Goal: Task Accomplishment & Management: Use online tool/utility

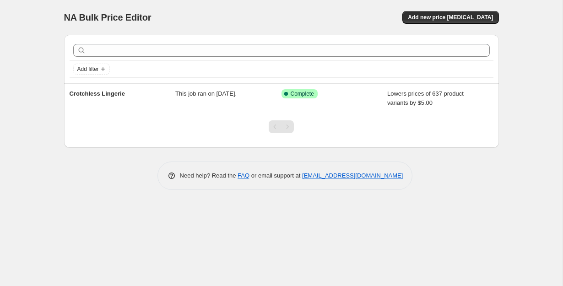
click at [337, 4] on div "NA Bulk Price Editor. This page is ready NA Bulk Price Editor Add new price [ME…" at bounding box center [281, 17] width 435 height 35
click at [461, 19] on span "Add new price [MEDICAL_DATA]" at bounding box center [450, 17] width 85 height 7
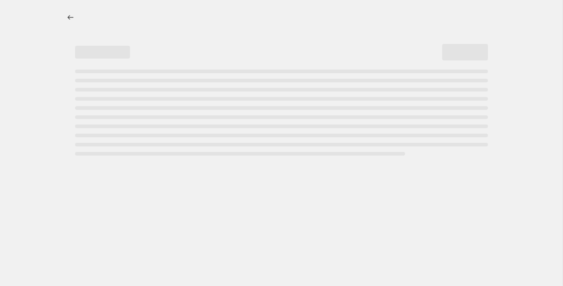
select select "percentage"
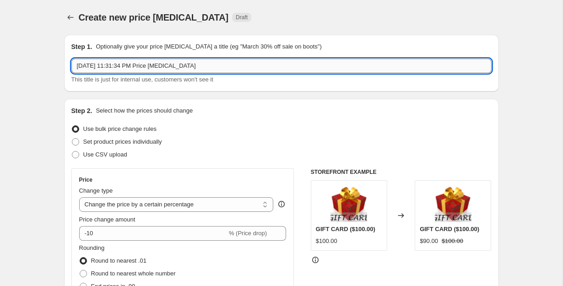
click at [200, 70] on input "Sep 28, 2025, 11:31:34 PM Price change job" at bounding box center [281, 66] width 420 height 15
type input "Bodysuits-Teddies"
click at [300, 99] on div "Step 2. Select how the prices should change Use bulk price change rules Set pro…" at bounding box center [281, 259] width 435 height 321
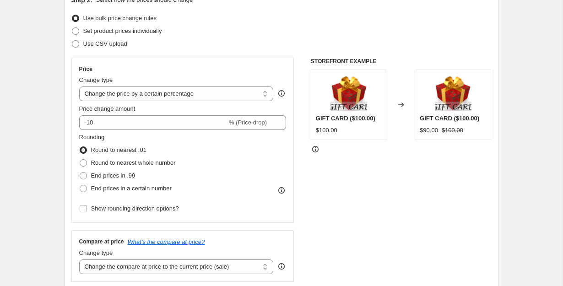
scroll to position [105, 0]
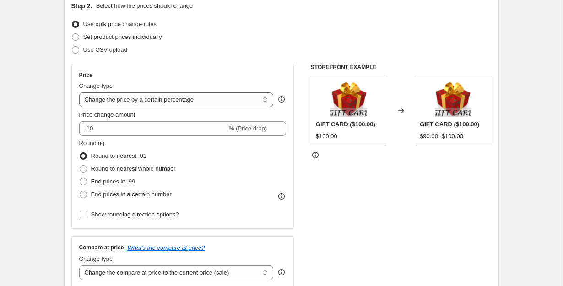
click at [226, 100] on select "Change the price to a certain amount Change the price by a certain amount Chang…" at bounding box center [176, 99] width 195 height 15
select select "by"
click at [79, 92] on select "Change the price to a certain amount Change the price by a certain amount Chang…" at bounding box center [176, 99] width 195 height 15
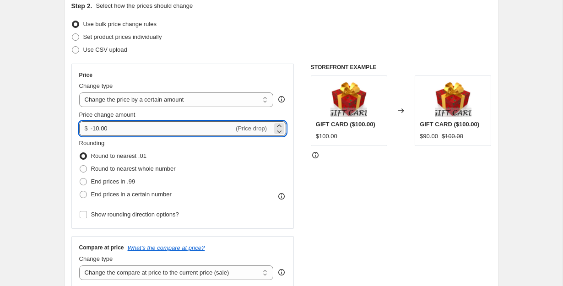
click at [199, 127] on input "-10.00" at bounding box center [162, 128] width 143 height 15
type input "-1"
type input "-4.00"
click at [324, 190] on div "STOREFRONT EXAMPLE GIFT CARD ($100.00) $100.00 Changed to GIFT CARD ($100.00) $…" at bounding box center [401, 176] width 181 height 224
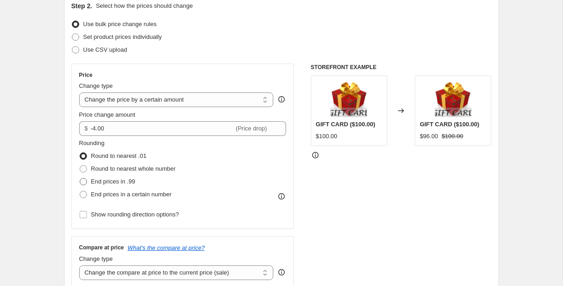
click at [82, 179] on span at bounding box center [83, 181] width 7 height 7
click at [80, 179] on input "End prices in .99" at bounding box center [80, 178] width 0 height 0
radio input "true"
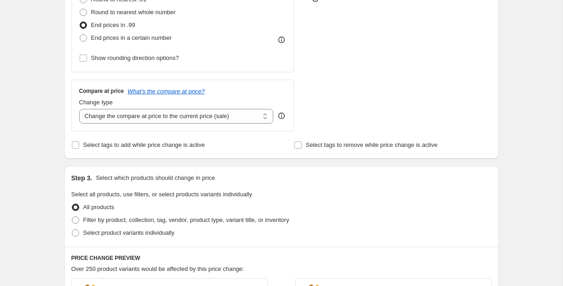
scroll to position [273, 0]
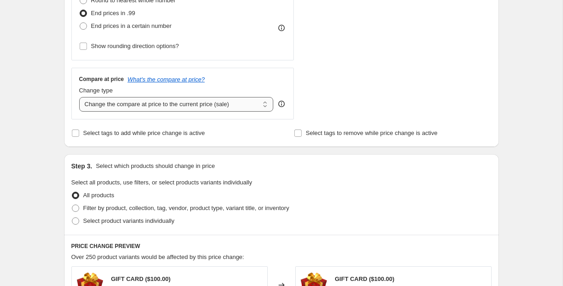
click at [260, 103] on select "Change the compare at price to the current price (sale) Change the compare at p…" at bounding box center [176, 104] width 195 height 15
select select "remove"
click at [79, 97] on select "Change the compare at price to the current price (sale) Change the compare at p…" at bounding box center [176, 104] width 195 height 15
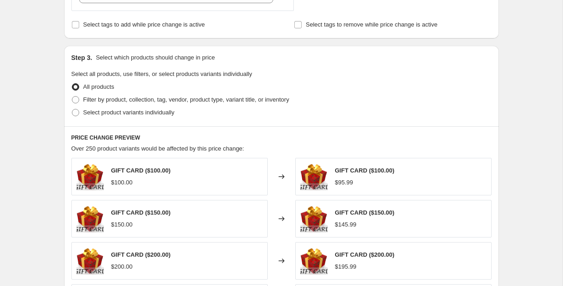
scroll to position [386, 0]
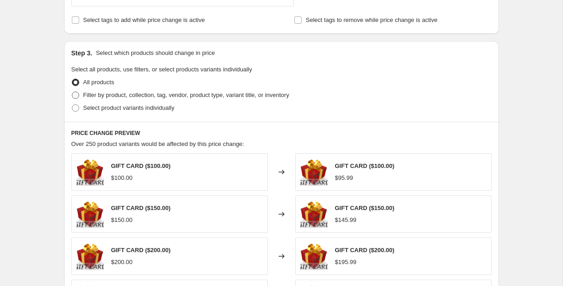
click at [146, 98] on span "Filter by product, collection, tag, vendor, product type, variant title, or inv…" at bounding box center [186, 95] width 206 height 7
click at [72, 92] on input "Filter by product, collection, tag, vendor, product type, variant title, or inv…" at bounding box center [72, 92] width 0 height 0
radio input "true"
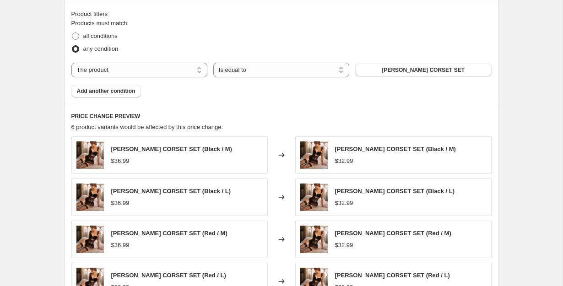
scroll to position [486, 0]
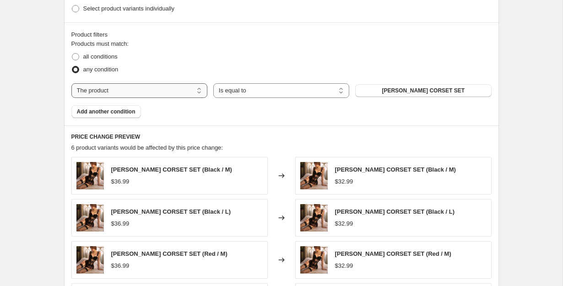
click at [190, 92] on select "The product The product's collection The product's tag The product's vendor The…" at bounding box center [139, 90] width 136 height 15
select select "collection"
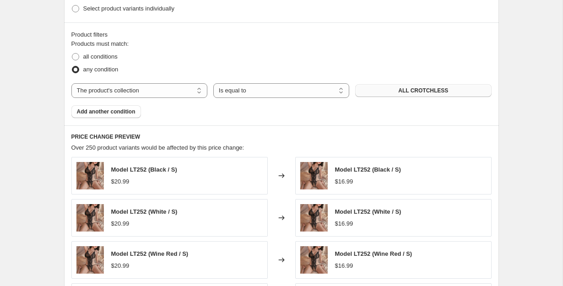
click at [397, 92] on button "ALL CROTCHLESS" at bounding box center [423, 90] width 136 height 13
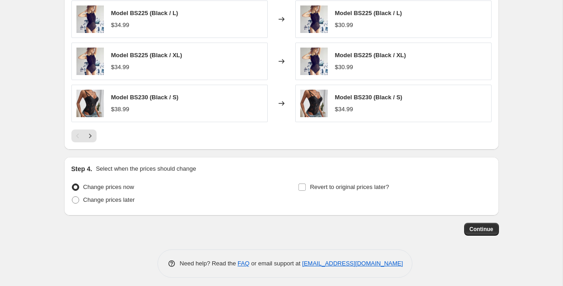
scroll to position [732, 0]
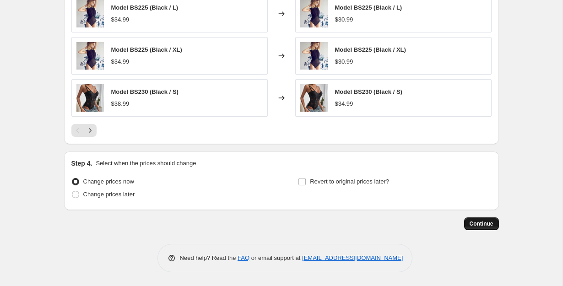
click at [479, 223] on span "Continue" at bounding box center [482, 223] width 24 height 7
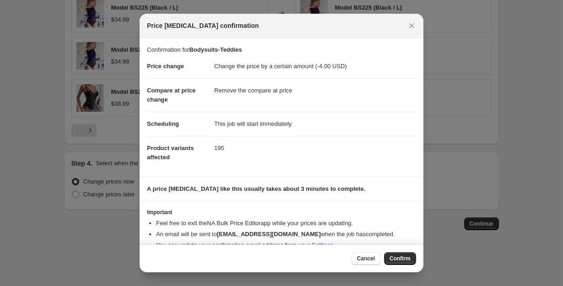
scroll to position [15, 0]
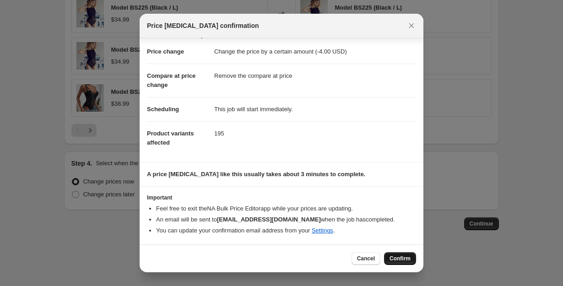
click at [401, 257] on span "Confirm" at bounding box center [400, 258] width 21 height 7
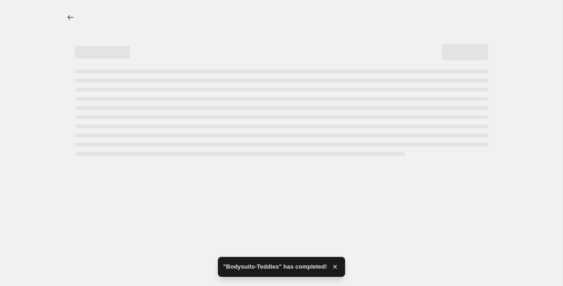
select select "by"
select select "remove"
select select "collection"
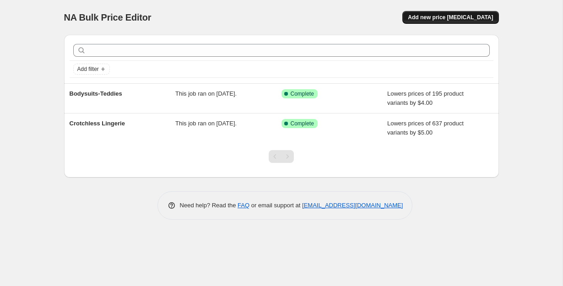
click at [457, 13] on button "Add new price [MEDICAL_DATA]" at bounding box center [450, 17] width 96 height 13
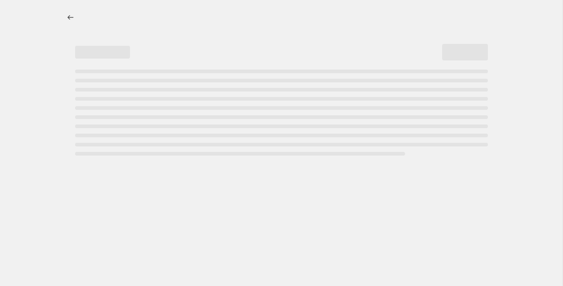
select select "percentage"
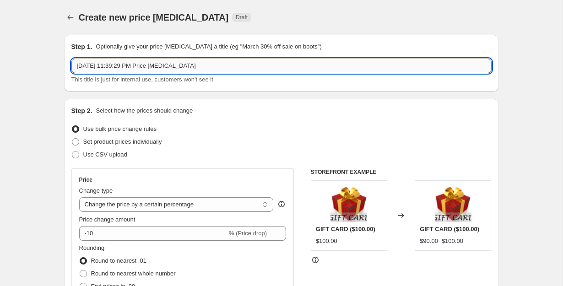
click at [122, 67] on input "Sep 28, 2025, 11:39:29 PM Price change job" at bounding box center [281, 66] width 420 height 15
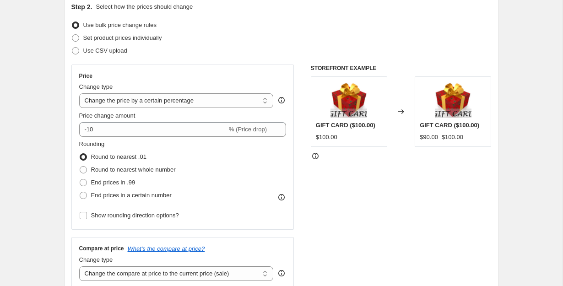
scroll to position [103, 0]
type input "Lingerie Sets"
click at [206, 105] on select "Change the price to a certain amount Change the price by a certain amount Chang…" at bounding box center [176, 101] width 195 height 15
select select "by"
click at [79, 94] on select "Change the price to a certain amount Change the price by a certain amount Chang…" at bounding box center [176, 101] width 195 height 15
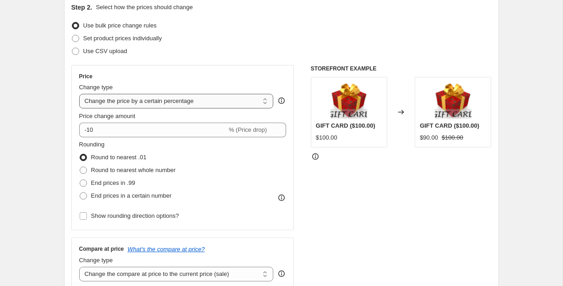
type input "-10.00"
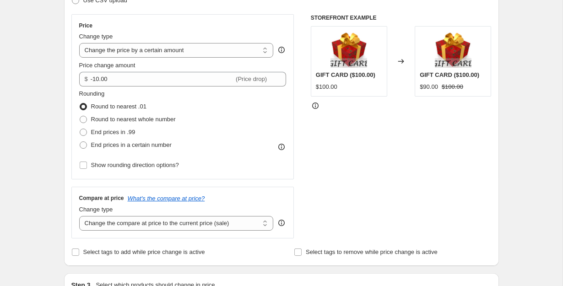
scroll to position [157, 0]
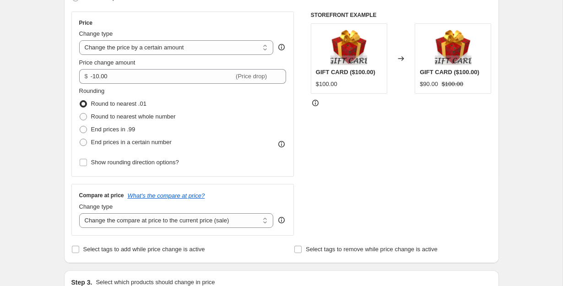
click at [141, 133] on div "End prices in .99" at bounding box center [127, 129] width 97 height 13
click at [116, 133] on span "End prices in .99" at bounding box center [113, 129] width 44 height 9
click at [80, 126] on input "End prices in .99" at bounding box center [80, 126] width 0 height 0
radio input "true"
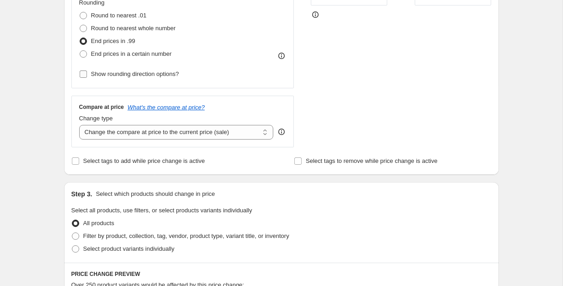
scroll to position [267, 0]
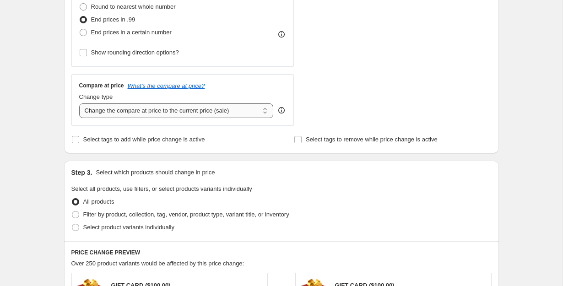
click at [222, 108] on select "Change the compare at price to the current price (sale) Change the compare at p…" at bounding box center [176, 110] width 195 height 15
select select "remove"
click at [79, 103] on select "Change the compare at price to the current price (sale) Change the compare at p…" at bounding box center [176, 110] width 195 height 15
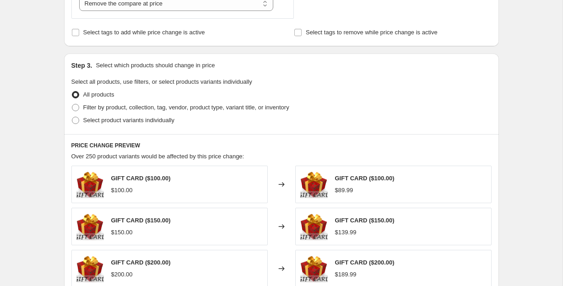
scroll to position [375, 0]
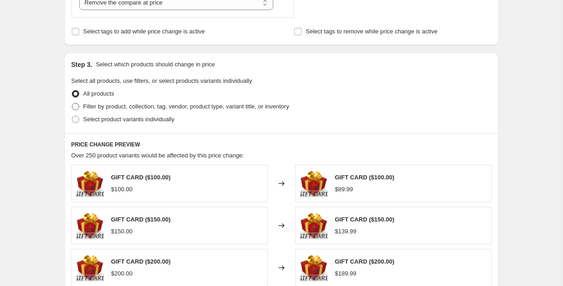
click at [72, 105] on span at bounding box center [75, 106] width 7 height 7
click at [72, 103] on input "Filter by product, collection, tag, vendor, product type, variant title, or inv…" at bounding box center [72, 103] width 0 height 0
radio input "true"
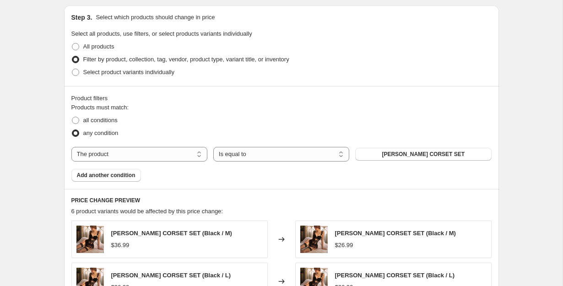
scroll to position [486, 0]
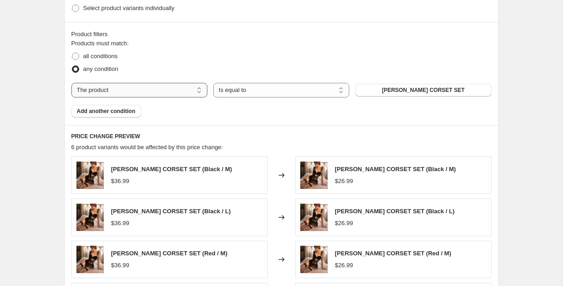
click at [158, 89] on select "The product The product's collection The product's tag The product's vendor The…" at bounding box center [139, 90] width 136 height 15
select select "collection"
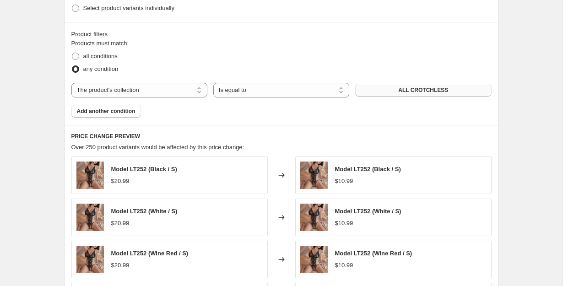
click at [426, 92] on span "ALL CROTCHLESS" at bounding box center [423, 90] width 50 height 7
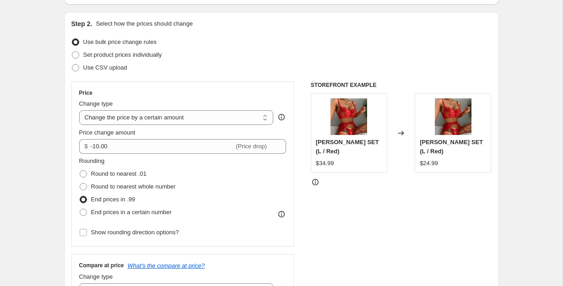
scroll to position [85, 0]
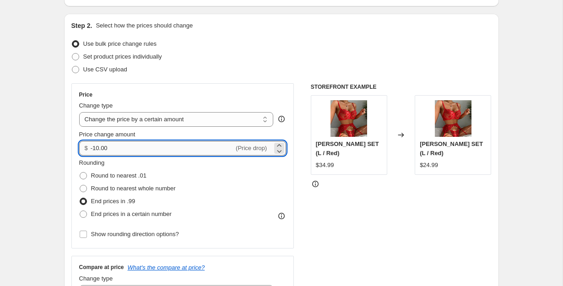
click at [134, 147] on input "-10.00" at bounding box center [162, 148] width 143 height 15
type input "-1"
type input "-4.00"
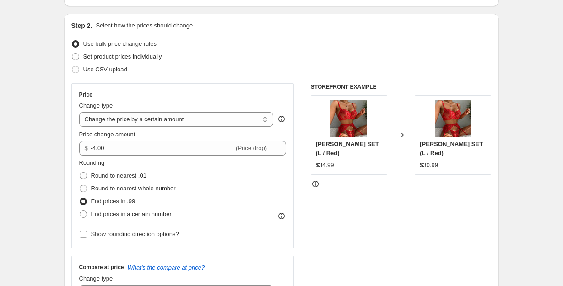
click at [390, 242] on div "STOREFRONT EXAMPLE ANNETTE LINGERIE SET (L / Red) $34.99 Changed to ANNETTE LIN…" at bounding box center [401, 195] width 181 height 224
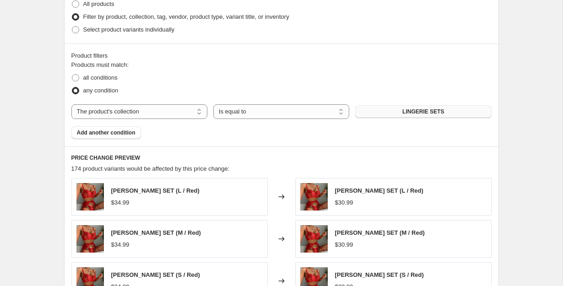
scroll to position [468, 0]
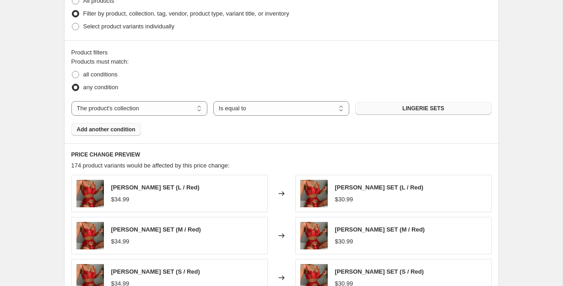
click at [111, 126] on span "Add another condition" at bounding box center [106, 129] width 59 height 7
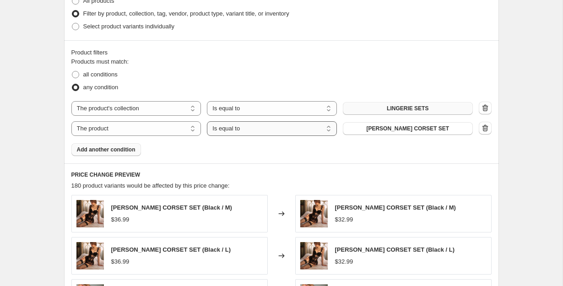
click at [281, 129] on select "Is equal to Is not equal to" at bounding box center [272, 128] width 130 height 15
select select "not_equal"
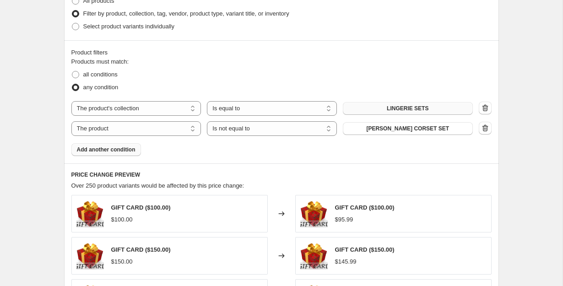
click at [422, 131] on span "ADELE LACE CORSET SET" at bounding box center [407, 128] width 83 height 7
click at [128, 152] on span "Add another condition" at bounding box center [106, 149] width 59 height 7
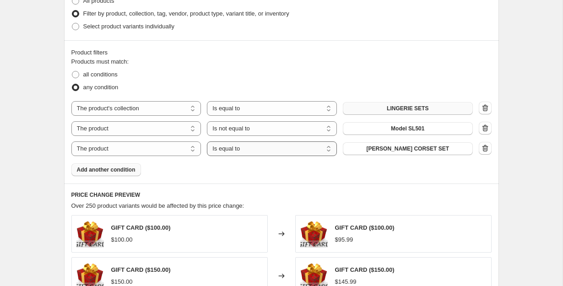
click at [275, 145] on select "Is equal to Is not equal to" at bounding box center [272, 148] width 130 height 15
select select "not_equal"
click at [429, 149] on span "ADELE LACE CORSET SET" at bounding box center [407, 148] width 83 height 7
click at [73, 74] on span at bounding box center [75, 74] width 7 height 7
click at [72, 71] on input "all conditions" at bounding box center [72, 71] width 0 height 0
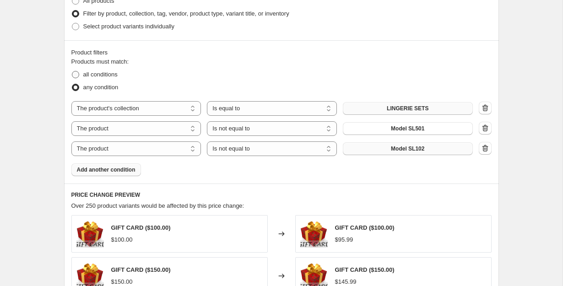
radio input "true"
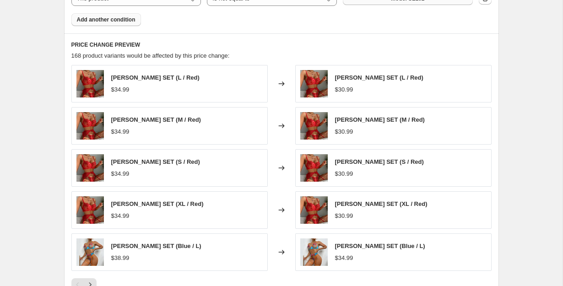
scroll to position [772, 0]
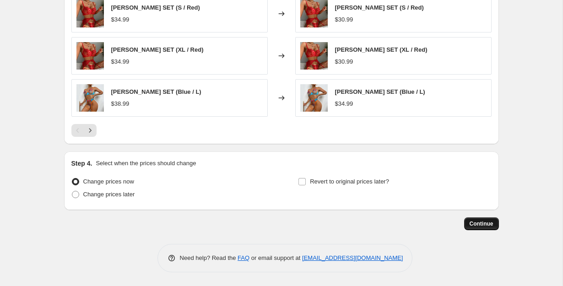
click at [485, 222] on span "Continue" at bounding box center [482, 223] width 24 height 7
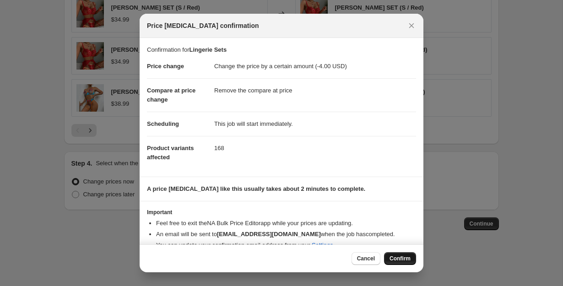
click at [400, 262] on span "Confirm" at bounding box center [400, 258] width 21 height 7
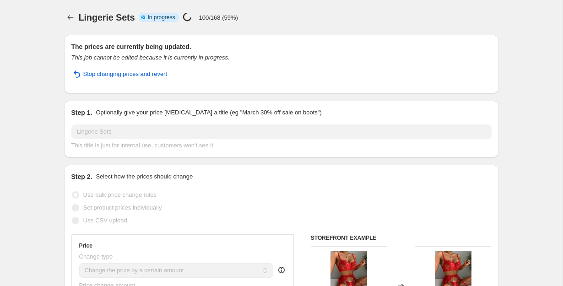
select select "by"
select select "remove"
select select "collection"
select select "not_equal"
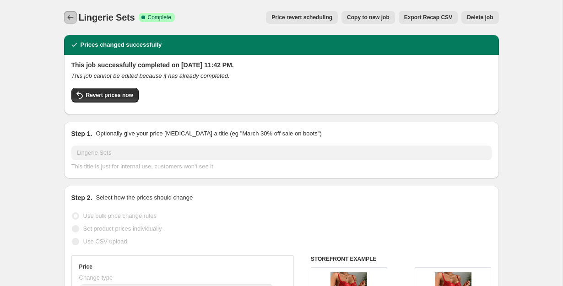
click at [69, 18] on icon "Price change jobs" at bounding box center [70, 17] width 6 height 5
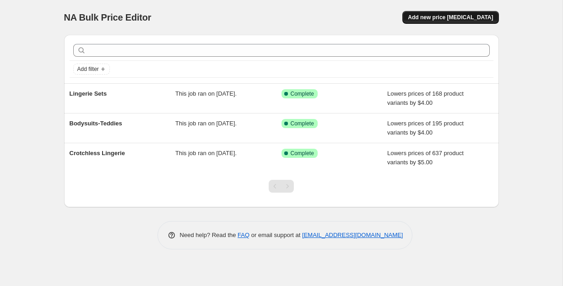
click at [449, 16] on span "Add new price change job" at bounding box center [450, 17] width 85 height 7
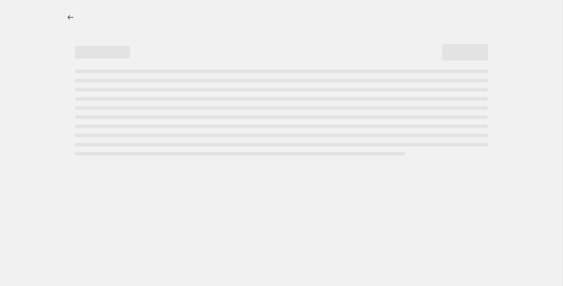
select select "percentage"
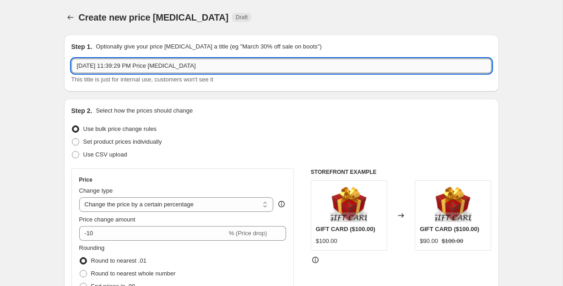
click at [171, 66] on input "Sep 28, 2025, 11:39:29 PM Price change job" at bounding box center [281, 66] width 420 height 15
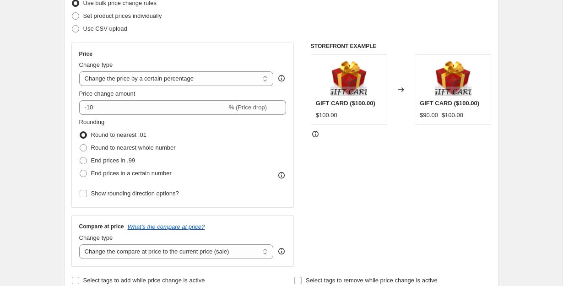
scroll to position [125, 0]
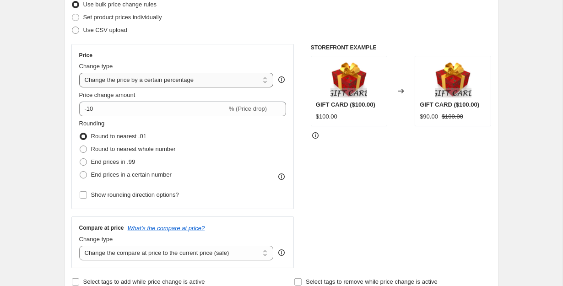
type input "Cosplay"
click at [213, 79] on select "Change the price to a certain amount Change the price by a certain amount Chang…" at bounding box center [176, 80] width 195 height 15
select select "by"
click at [79, 73] on select "Change the price to a certain amount Change the price by a certain amount Chang…" at bounding box center [176, 80] width 195 height 15
type input "-10.00"
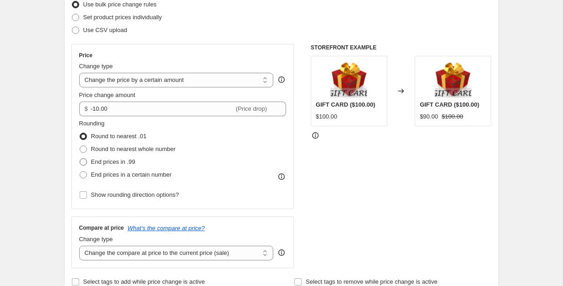
click at [133, 164] on span "End prices in .99" at bounding box center [113, 161] width 44 height 7
click at [80, 159] on input "End prices in .99" at bounding box center [80, 158] width 0 height 0
radio input "true"
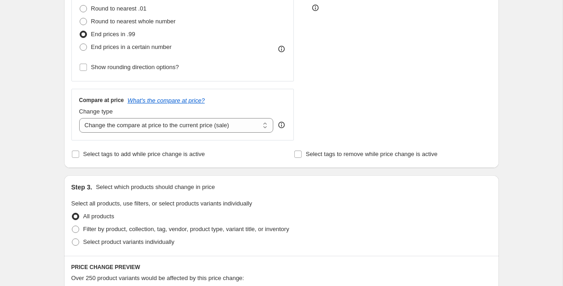
scroll to position [283, 0]
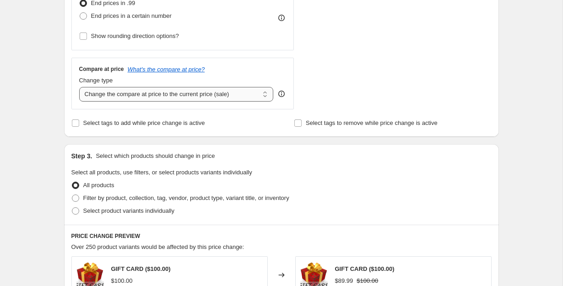
click at [206, 97] on select "Change the compare at price to the current price (sale) Change the compare at p…" at bounding box center [176, 94] width 195 height 15
select select "remove"
click at [79, 87] on select "Change the compare at price to the current price (sale) Change the compare at p…" at bounding box center [176, 94] width 195 height 15
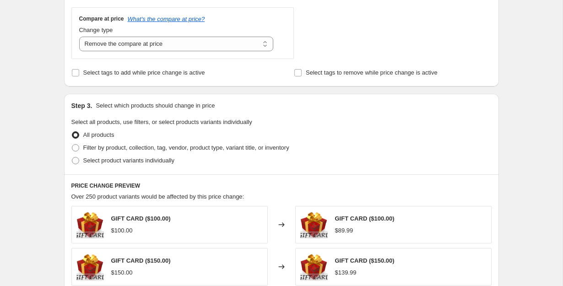
scroll to position [360, 0]
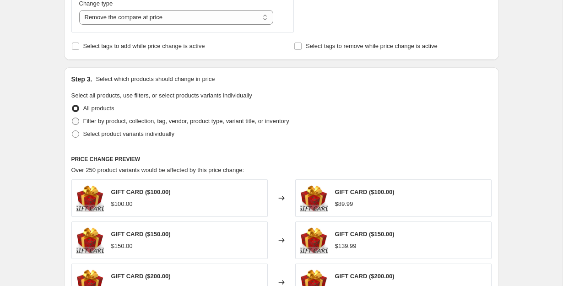
click at [75, 122] on span at bounding box center [75, 121] width 7 height 7
click at [72, 118] on input "Filter by product, collection, tag, vendor, product type, variant title, or inv…" at bounding box center [72, 118] width 0 height 0
radio input "true"
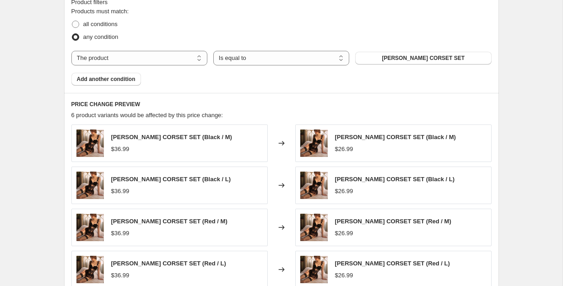
scroll to position [521, 0]
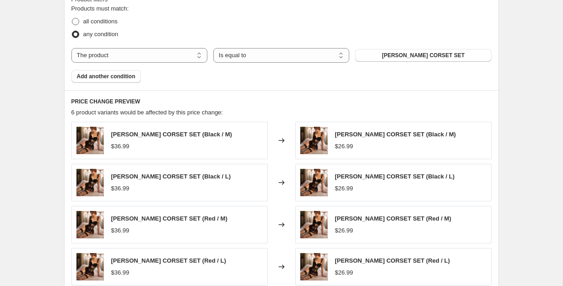
click at [76, 21] on span at bounding box center [75, 21] width 7 height 7
click at [72, 18] on input "all conditions" at bounding box center [72, 18] width 0 height 0
radio input "true"
click at [184, 58] on select "The product The product's collection The product's tag The product's vendor The…" at bounding box center [139, 55] width 136 height 15
select select "collection"
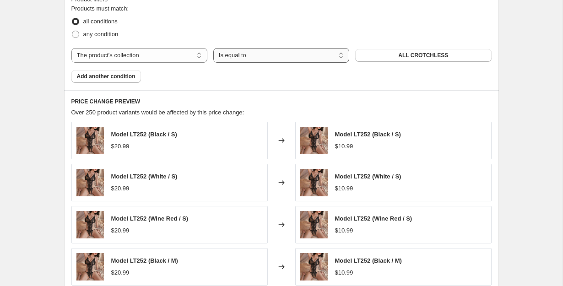
click at [248, 54] on select "Is equal to Is not equal to" at bounding box center [281, 55] width 136 height 15
click at [405, 54] on span "ALL CROTCHLESS" at bounding box center [423, 55] width 50 height 7
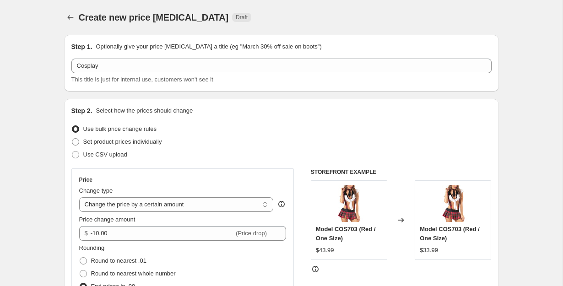
scroll to position [65, 0]
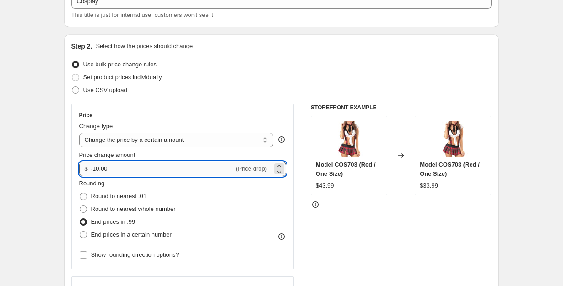
click at [155, 168] on input "-10.00" at bounding box center [162, 169] width 143 height 15
type input "-1"
type input "-4.00"
click at [435, 71] on div "Set product prices individually" at bounding box center [281, 77] width 420 height 13
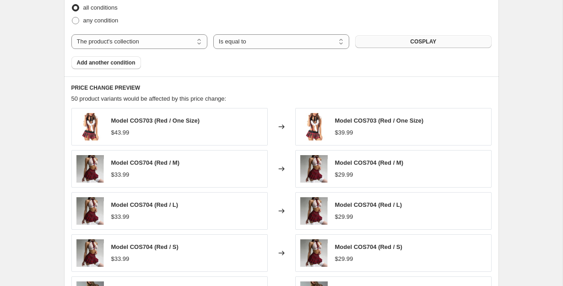
scroll to position [732, 0]
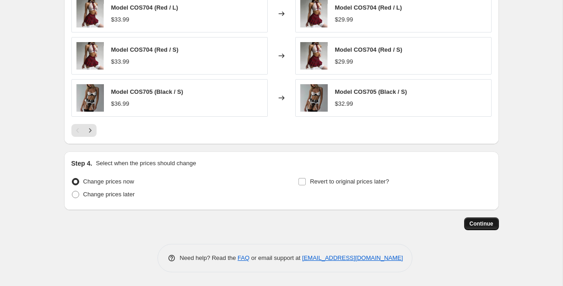
click at [482, 222] on span "Continue" at bounding box center [482, 223] width 24 height 7
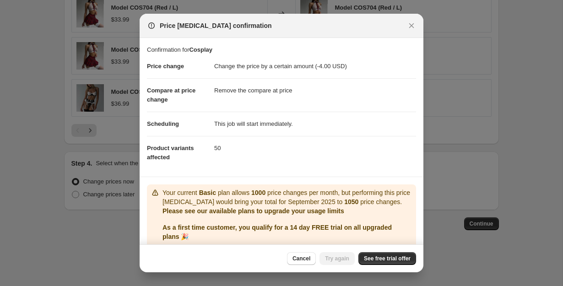
scroll to position [33, 0]
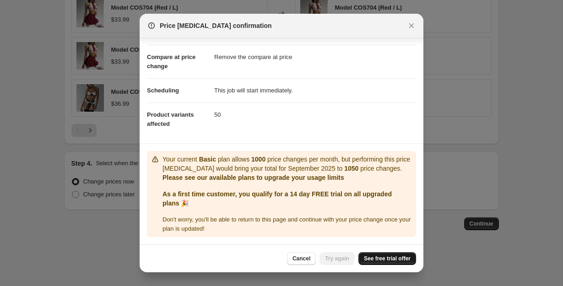
click at [384, 258] on span "See free trial offer" at bounding box center [387, 258] width 47 height 7
click at [385, 254] on link "See free trial offer" at bounding box center [387, 258] width 58 height 13
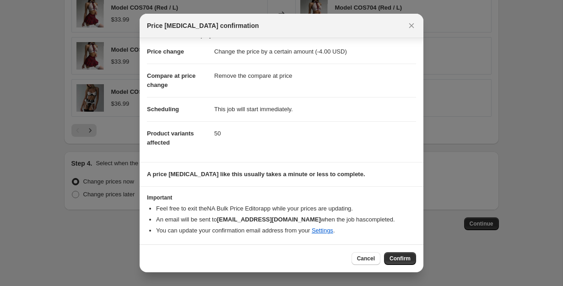
scroll to position [15, 0]
click at [403, 262] on button "Confirm" at bounding box center [400, 258] width 32 height 13
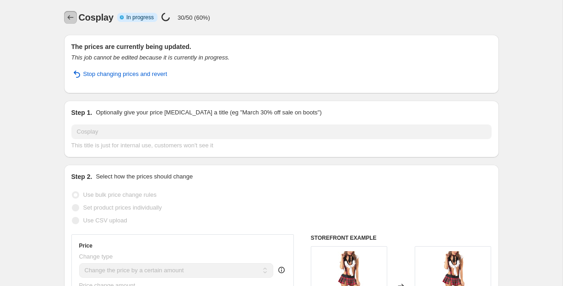
click at [76, 15] on button "Price change jobs" at bounding box center [70, 17] width 13 height 13
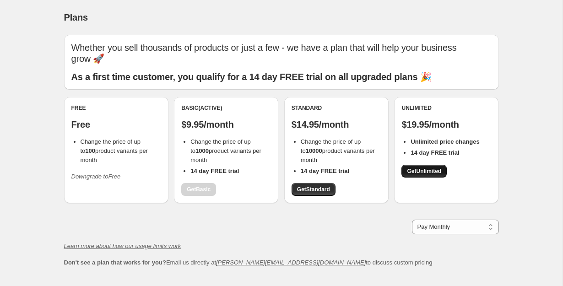
click at [419, 168] on span "Get Unlimited" at bounding box center [424, 171] width 34 height 7
click at [314, 186] on span "Get Standard" at bounding box center [313, 189] width 33 height 7
